Goal: Check status: Check status

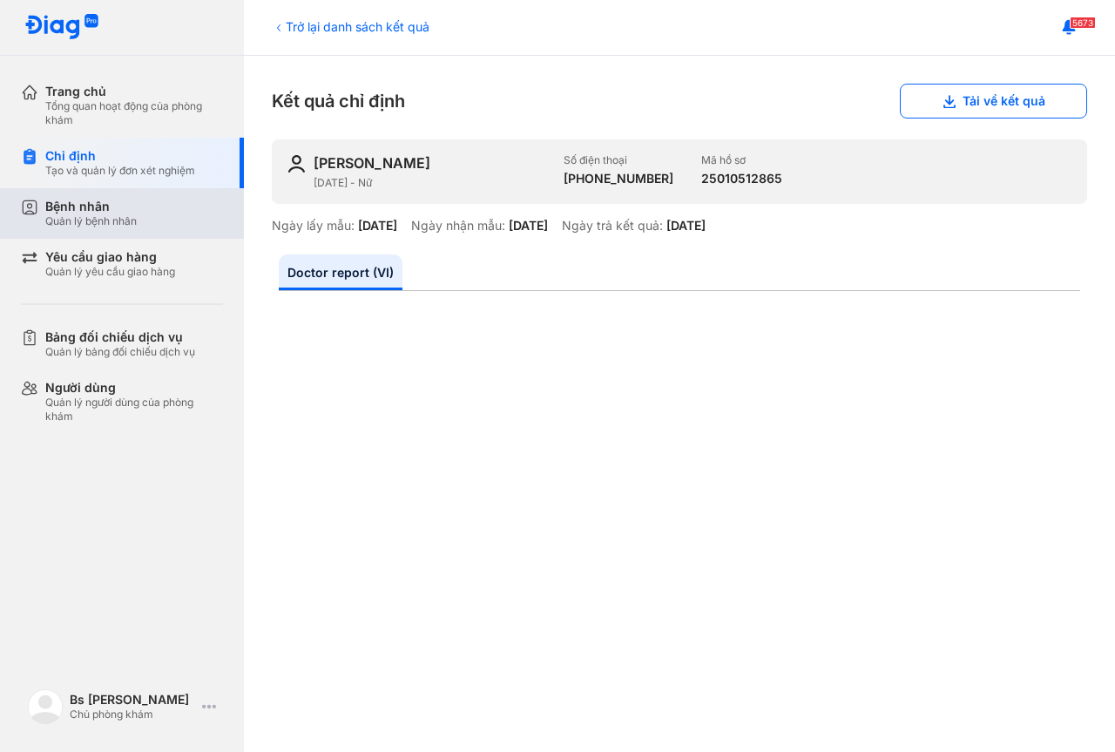
click at [120, 216] on div "Quản lý bệnh nhân" at bounding box center [91, 221] width 92 height 14
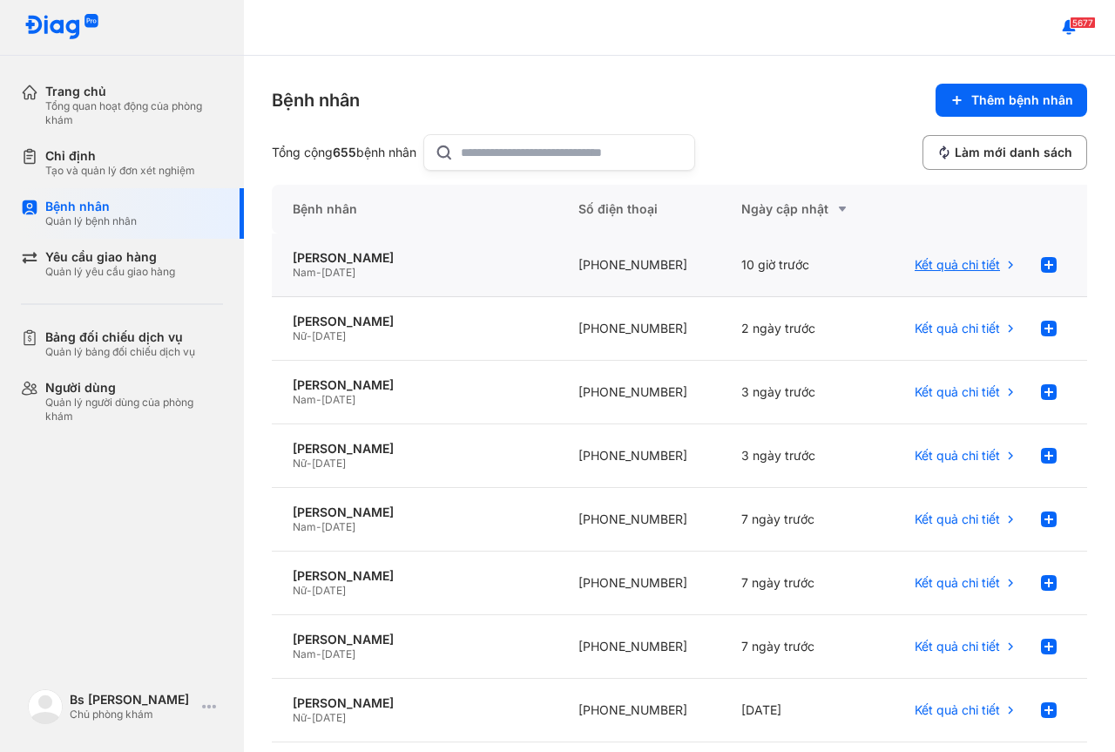
click at [963, 263] on span "Kết quả chi tiết" at bounding box center [957, 265] width 85 height 16
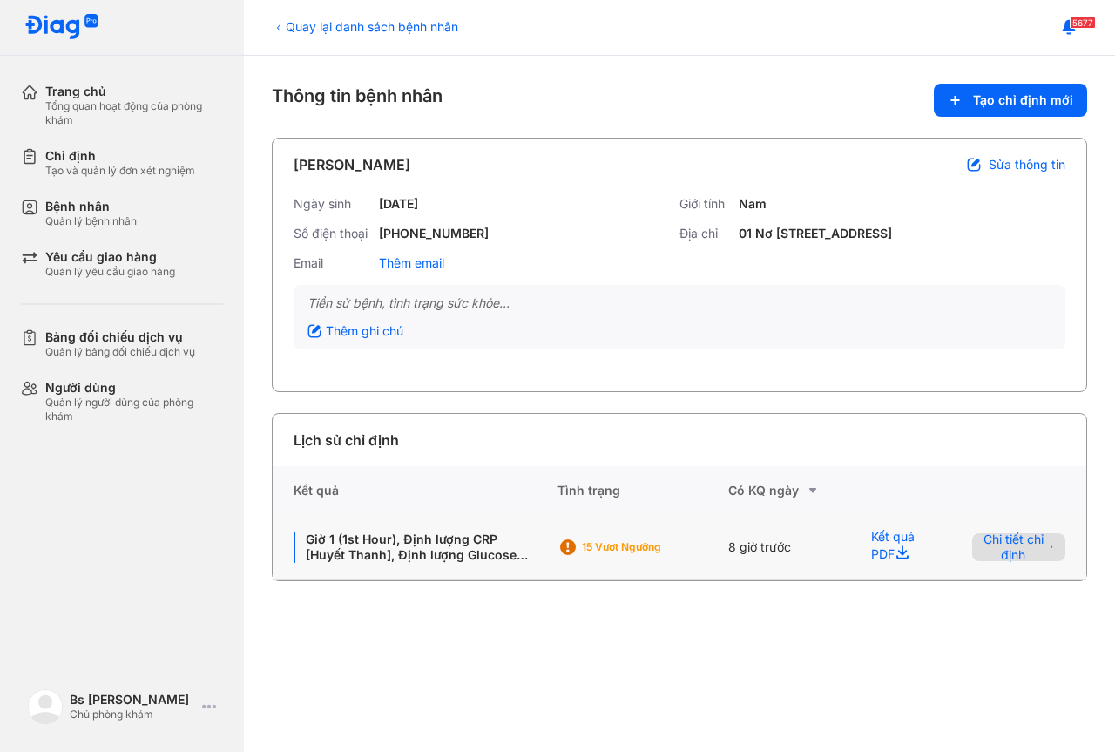
click at [1008, 562] on span "Chi tiết chỉ định" at bounding box center [1013, 547] width 61 height 31
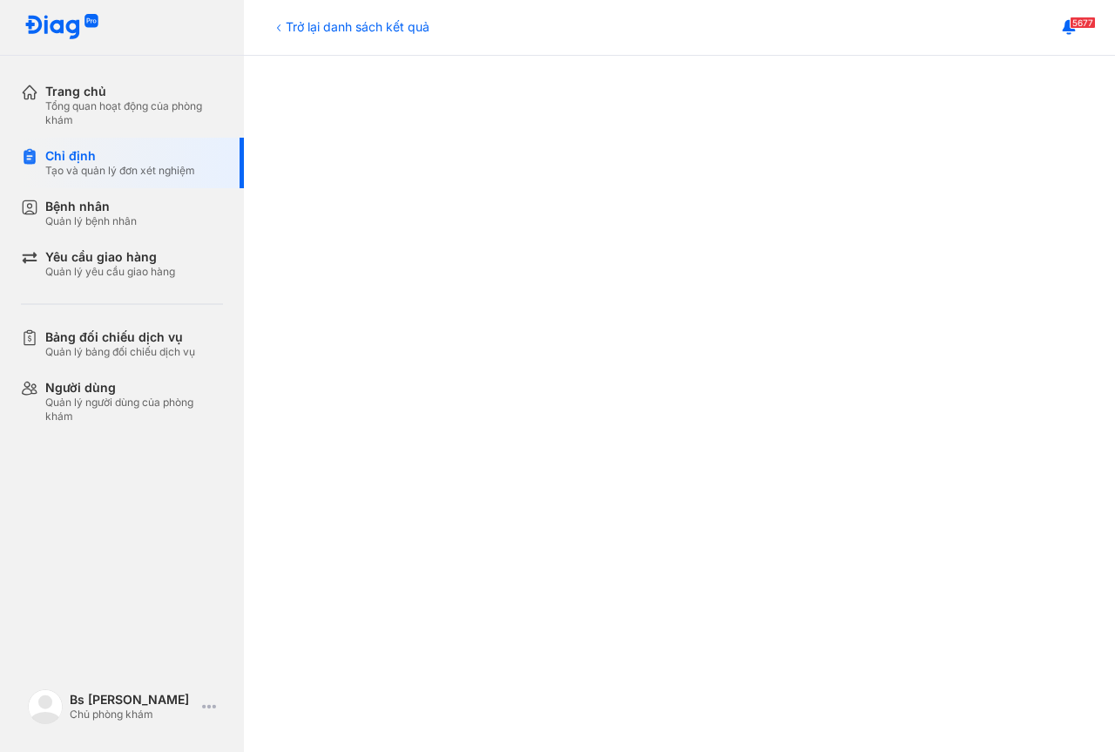
scroll to position [510, 0]
